Goal: Task Accomplishment & Management: Manage account settings

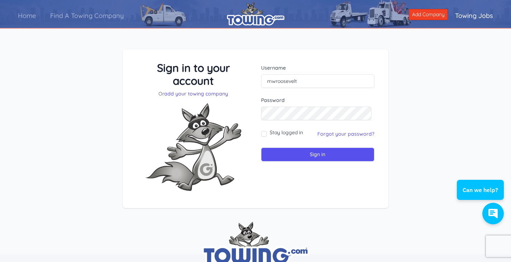
click at [381, 139] on div "Sign in to your account Or add your towing company Username [GEOGRAPHIC_DATA]" at bounding box center [256, 128] width 266 height 158
click at [351, 135] on link "Forgot your password?" at bounding box center [345, 133] width 57 height 6
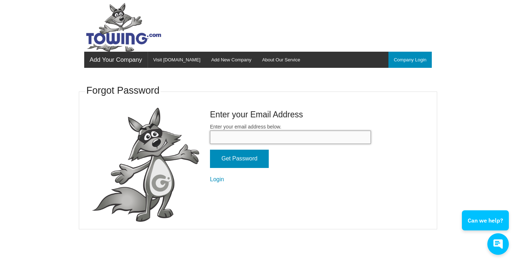
click at [244, 133] on input "Enter your email address below." at bounding box center [290, 136] width 161 height 13
type input "mwr36@citlink.net"
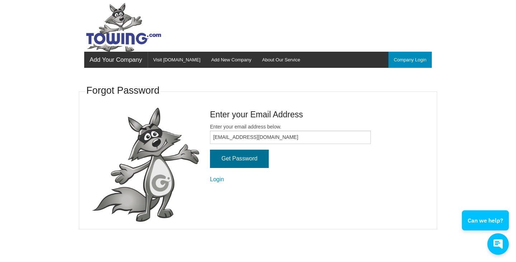
click at [238, 156] on input "Get Password" at bounding box center [239, 158] width 59 height 18
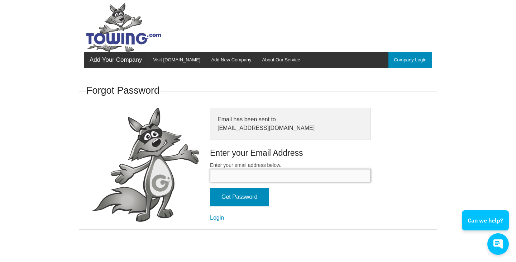
click at [227, 171] on input "Enter your email address below." at bounding box center [290, 175] width 161 height 13
type input "mwr36@citlink.net"
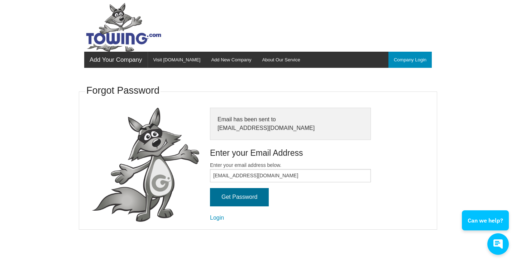
click at [235, 191] on input "Get Password" at bounding box center [239, 197] width 59 height 18
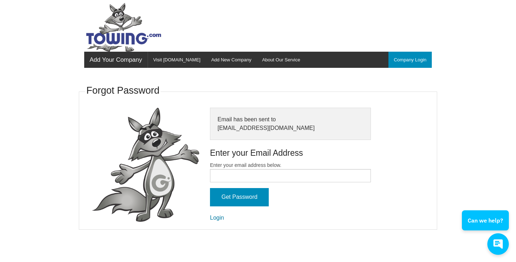
click at [215, 214] on link "Login" at bounding box center [217, 217] width 14 height 6
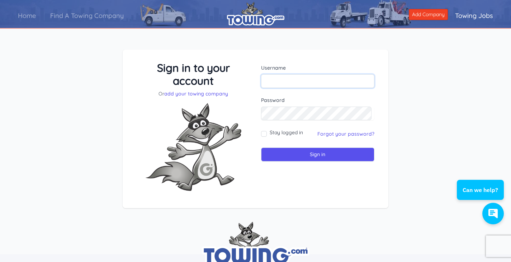
click at [358, 81] on input "text" at bounding box center [318, 81] width 114 height 14
type input "mwroosevelt"
click at [316, 154] on input "Sign in" at bounding box center [318, 154] width 114 height 14
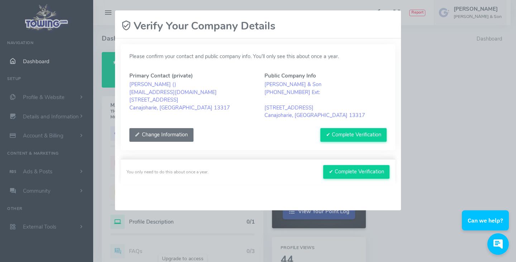
click at [172, 132] on button "Change Information" at bounding box center [161, 135] width 64 height 14
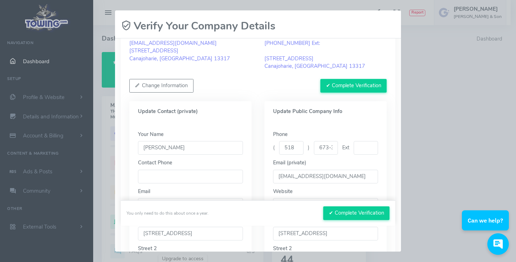
scroll to position [66, 0]
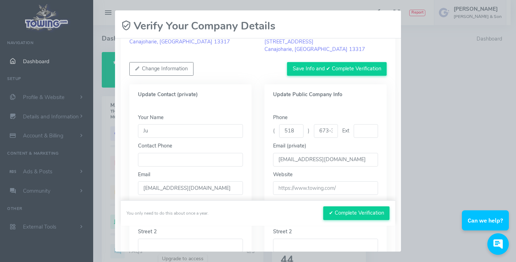
type input "J"
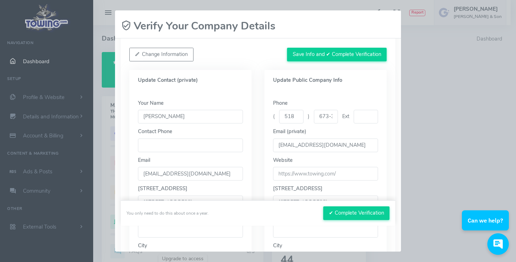
scroll to position [77, 0]
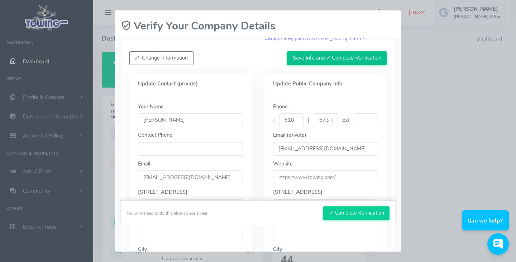
type input "Warren Roosevelt"
click at [342, 52] on button "Save Info and ✔ Complete Verification" at bounding box center [337, 58] width 100 height 14
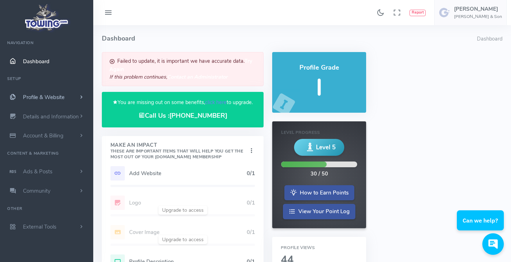
click at [49, 96] on span "Profile & Website" at bounding box center [44, 97] width 42 height 7
